Goal: Information Seeking & Learning: Learn about a topic

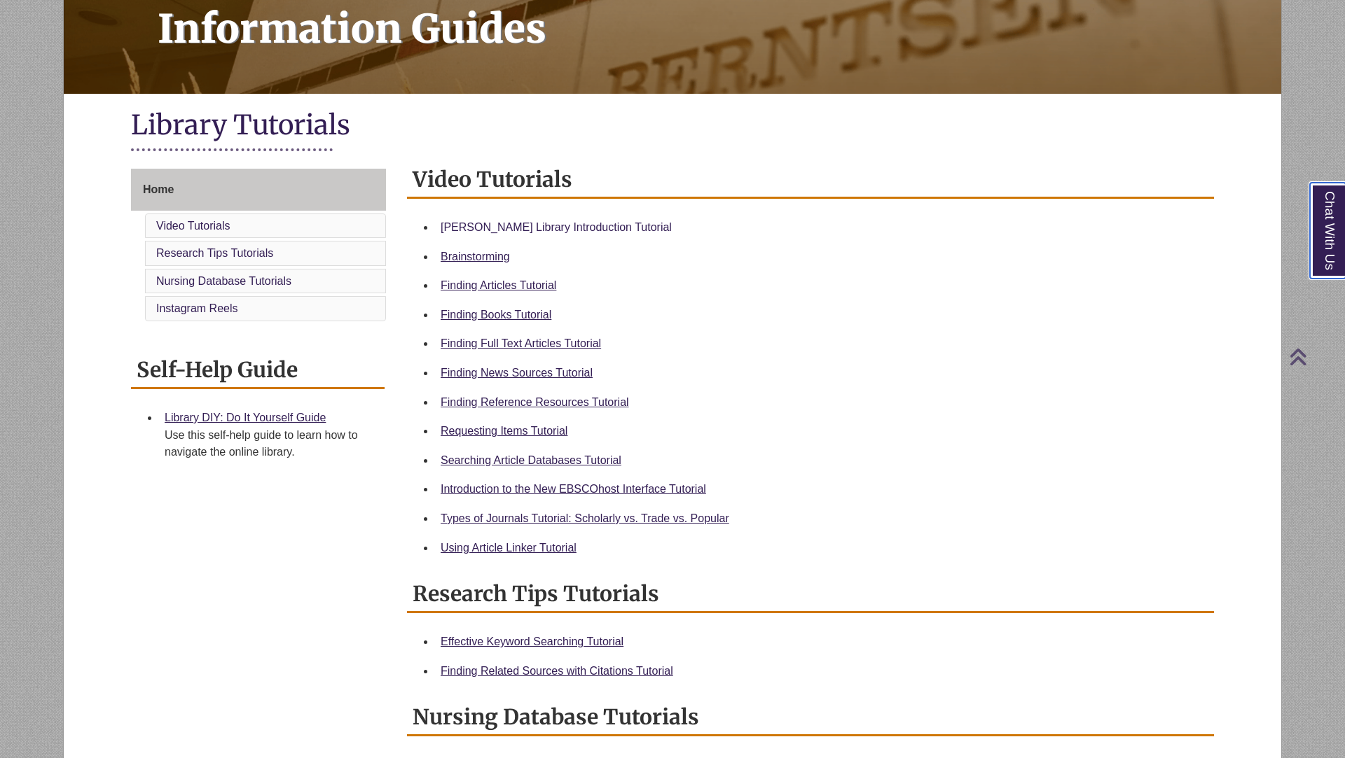
scroll to position [215, 0]
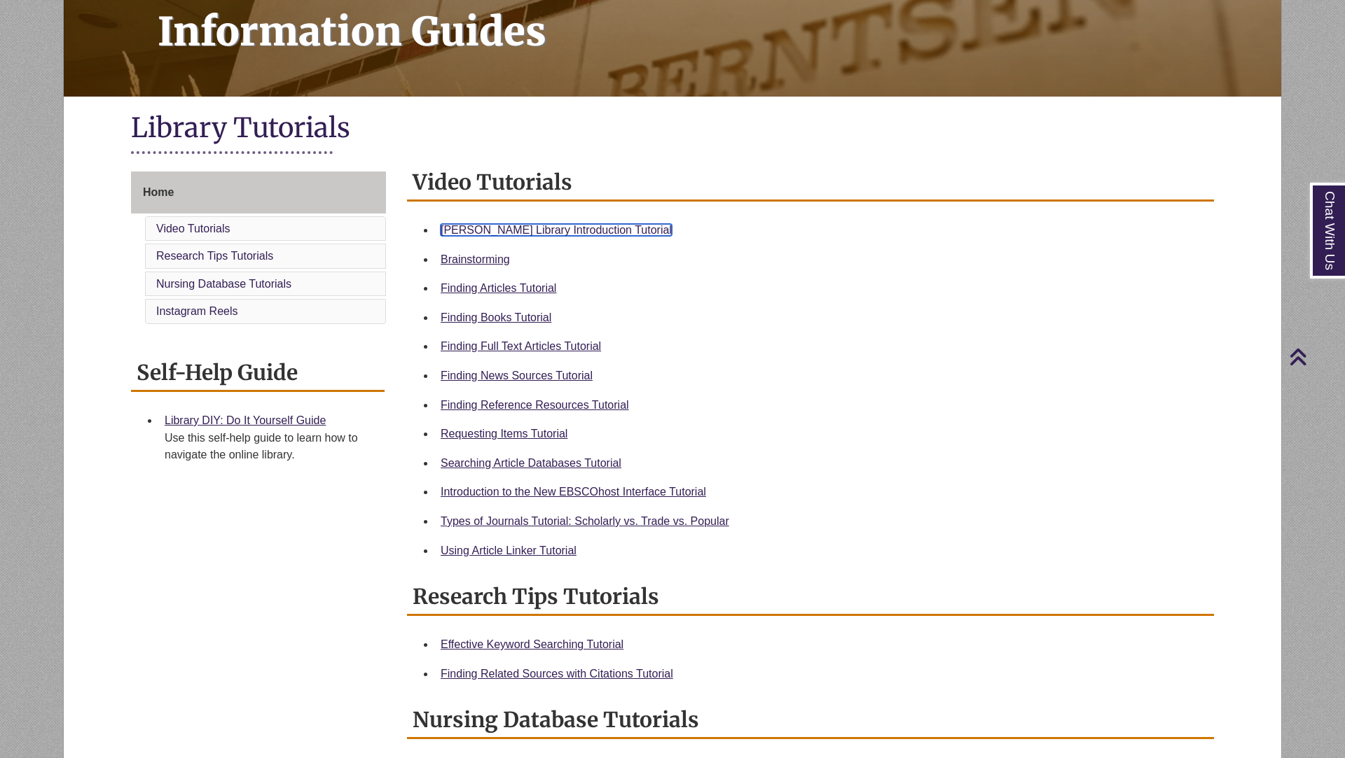
click at [553, 227] on link "Berntsen Library Introduction Tutorial" at bounding box center [555, 230] width 231 height 12
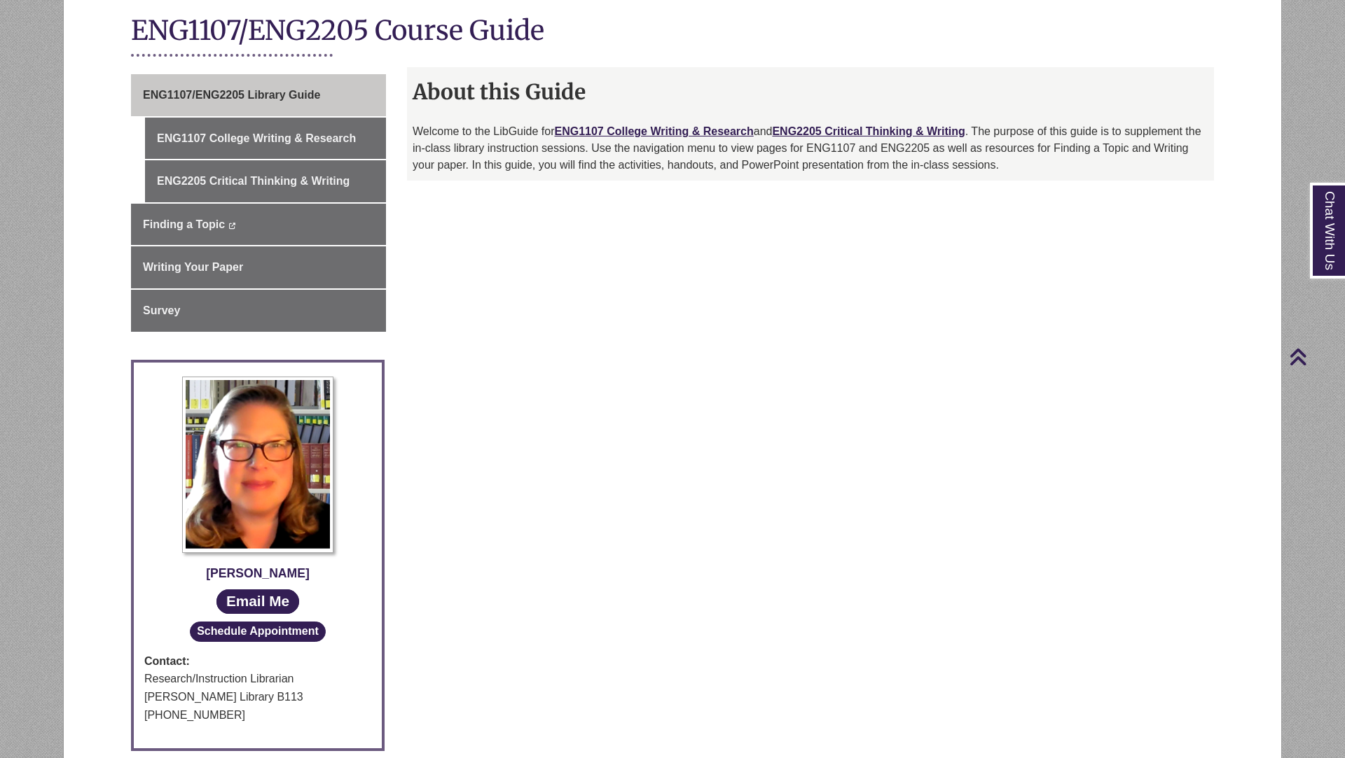
scroll to position [310, 0]
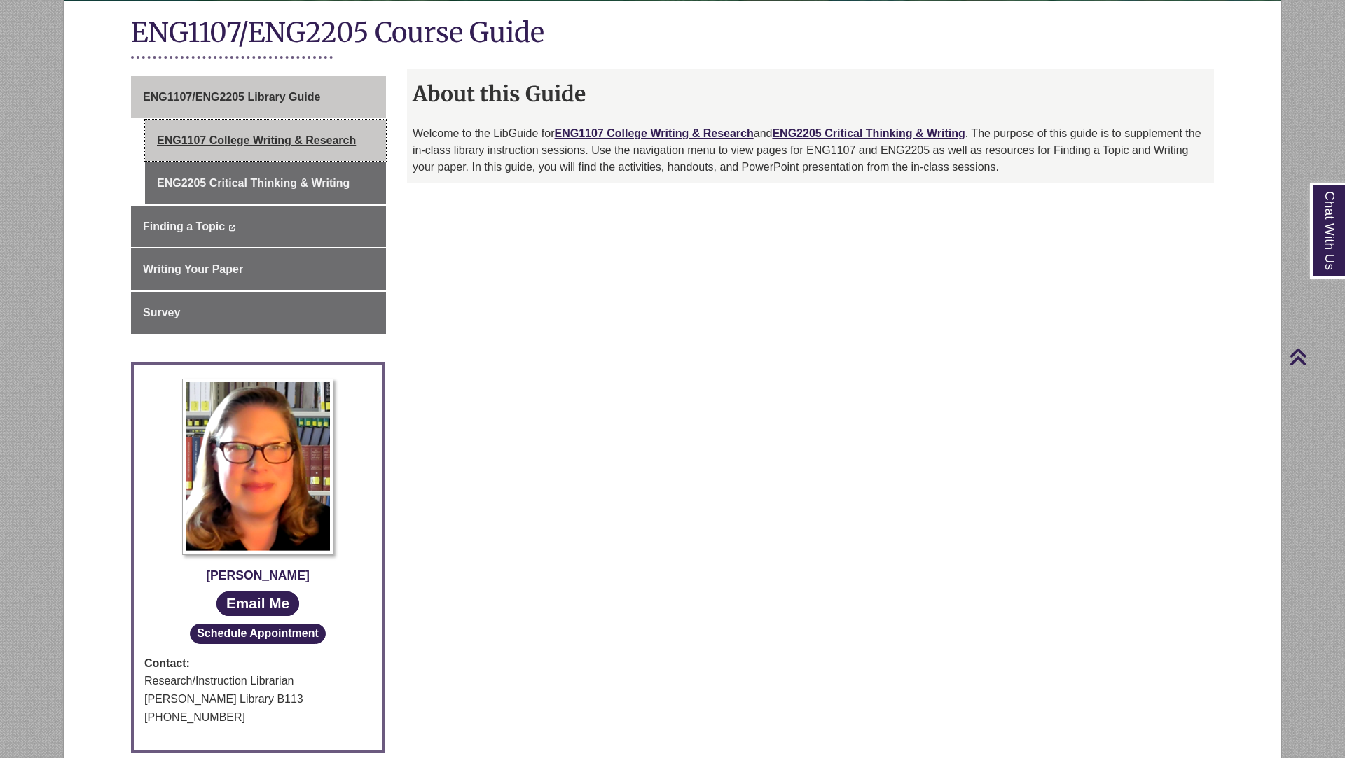
click at [322, 146] on link "ENG1107 College Writing & Research" at bounding box center [265, 141] width 241 height 42
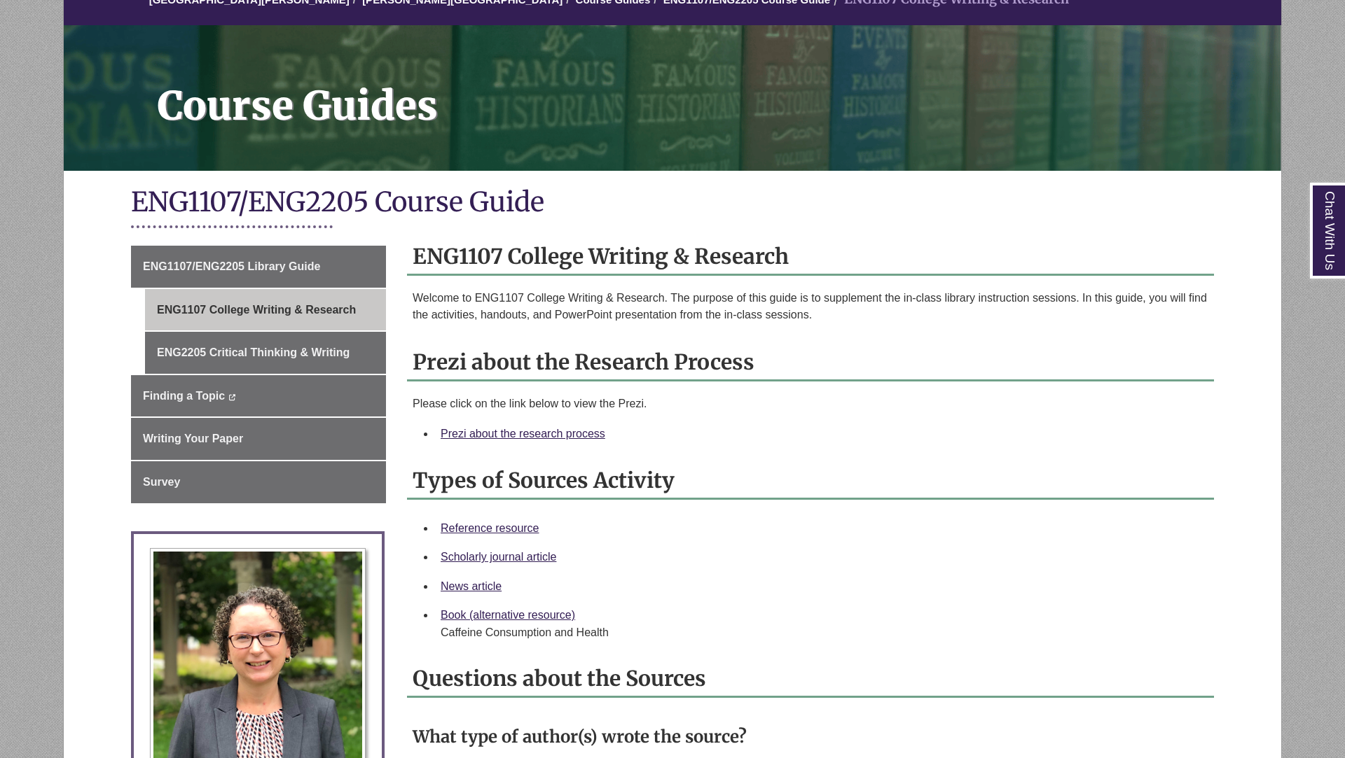
scroll to position [142, 0]
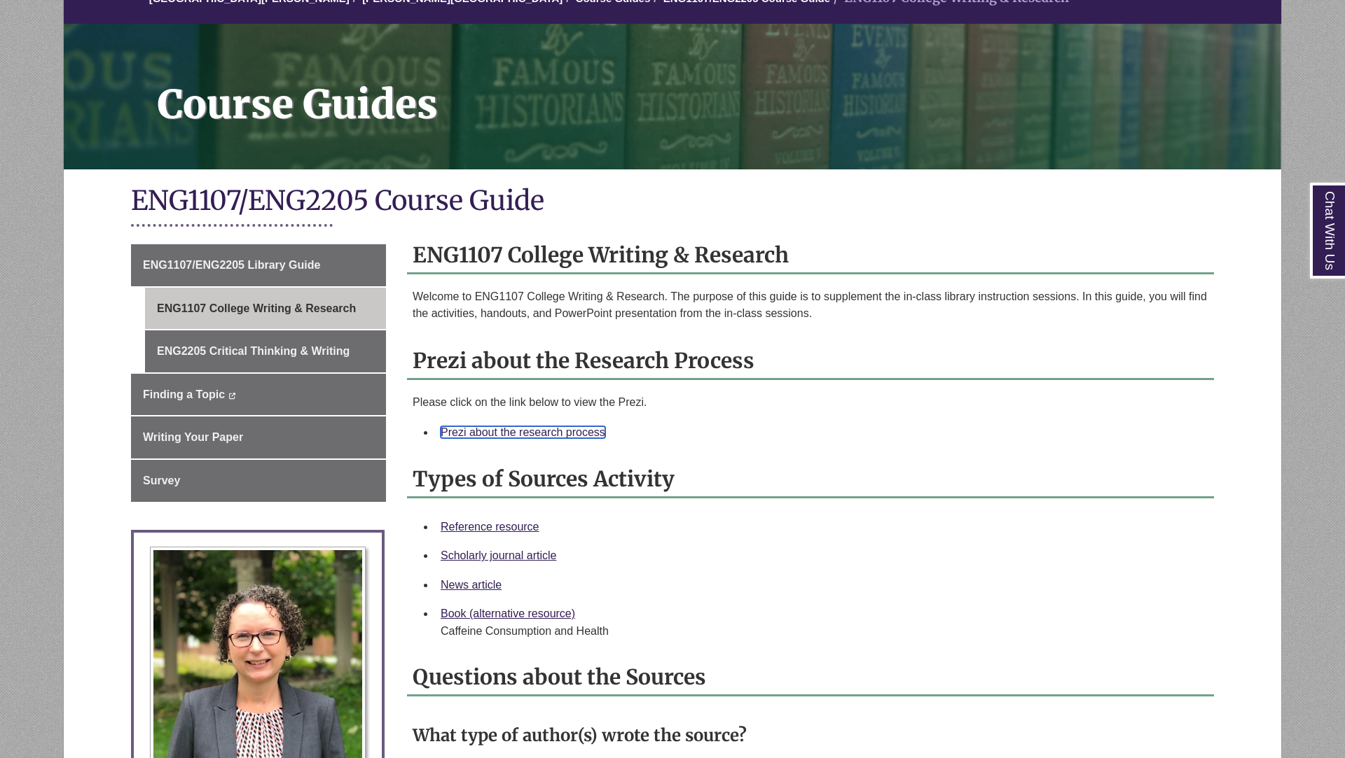
click at [581, 432] on link "Prezi about the research process" at bounding box center [522, 432] width 165 height 12
click at [542, 431] on link "Prezi about the research process" at bounding box center [522, 432] width 165 height 12
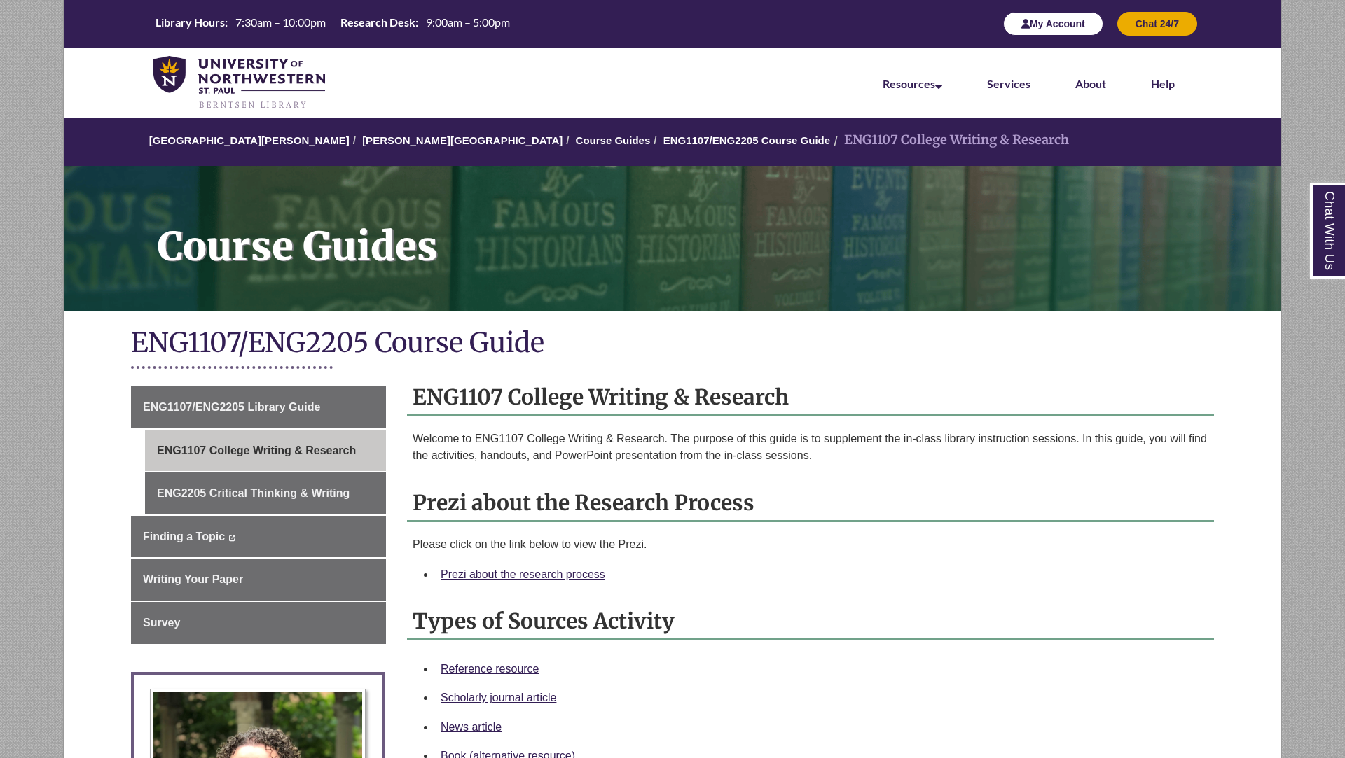
click at [1065, 27] on button "My Account" at bounding box center [1053, 24] width 100 height 24
